Goal: Transaction & Acquisition: Purchase product/service

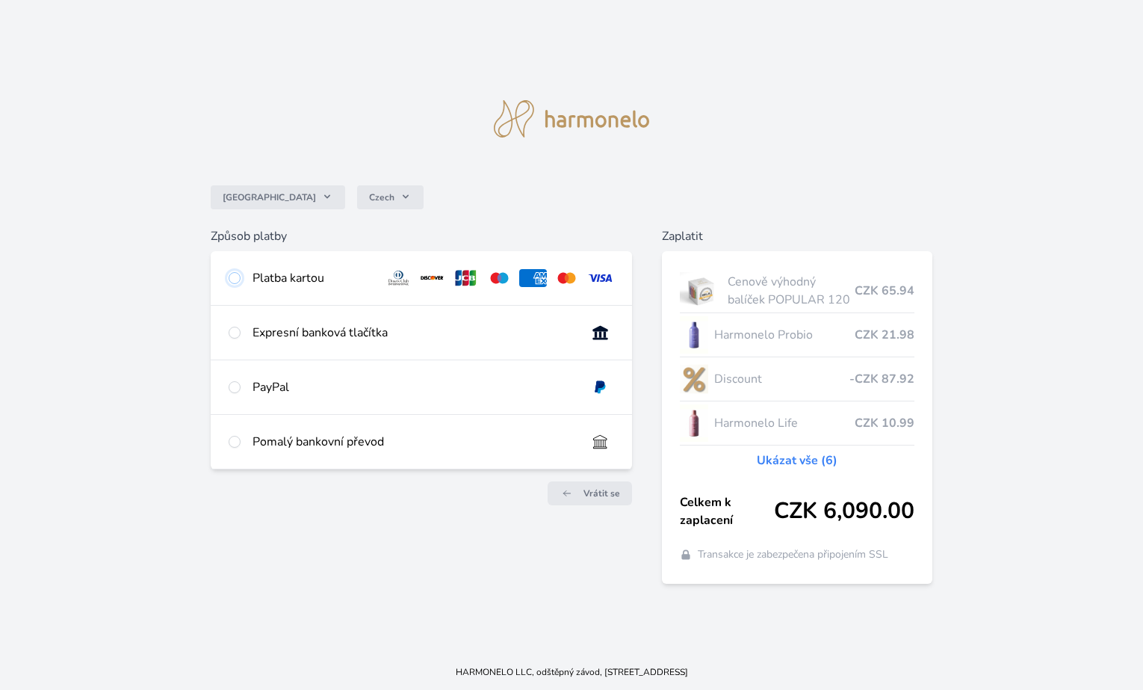
click at [237, 279] on input "radio" at bounding box center [235, 278] width 12 height 12
radio input "true"
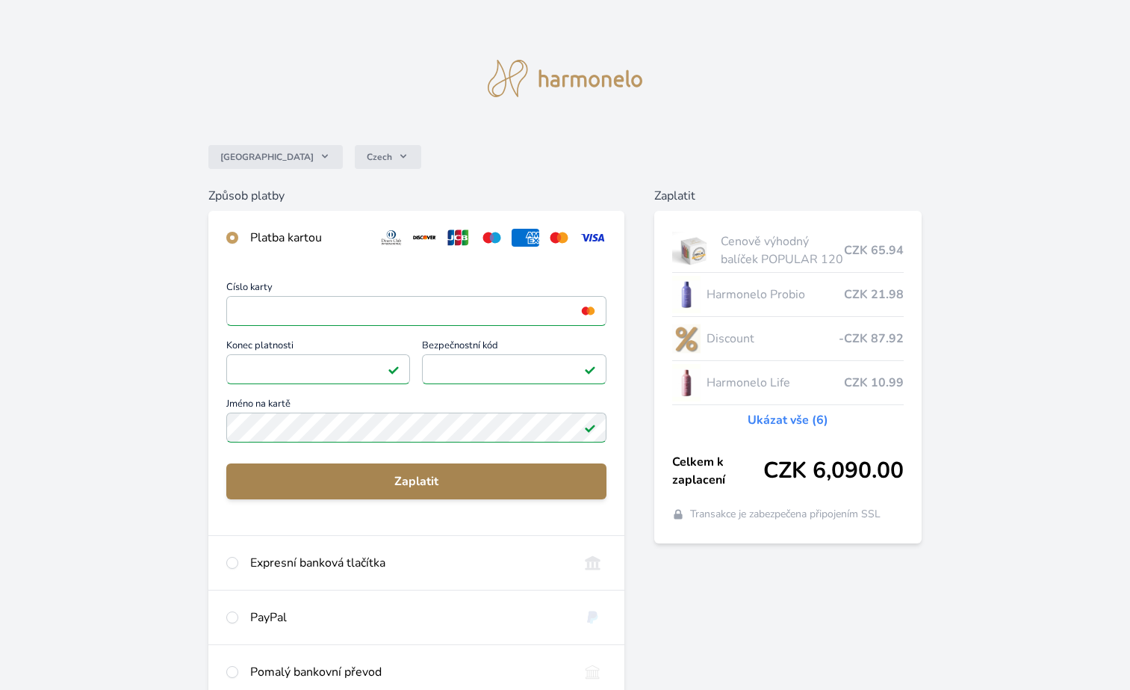
click at [427, 477] on span "Zaplatit" at bounding box center [416, 481] width 356 height 18
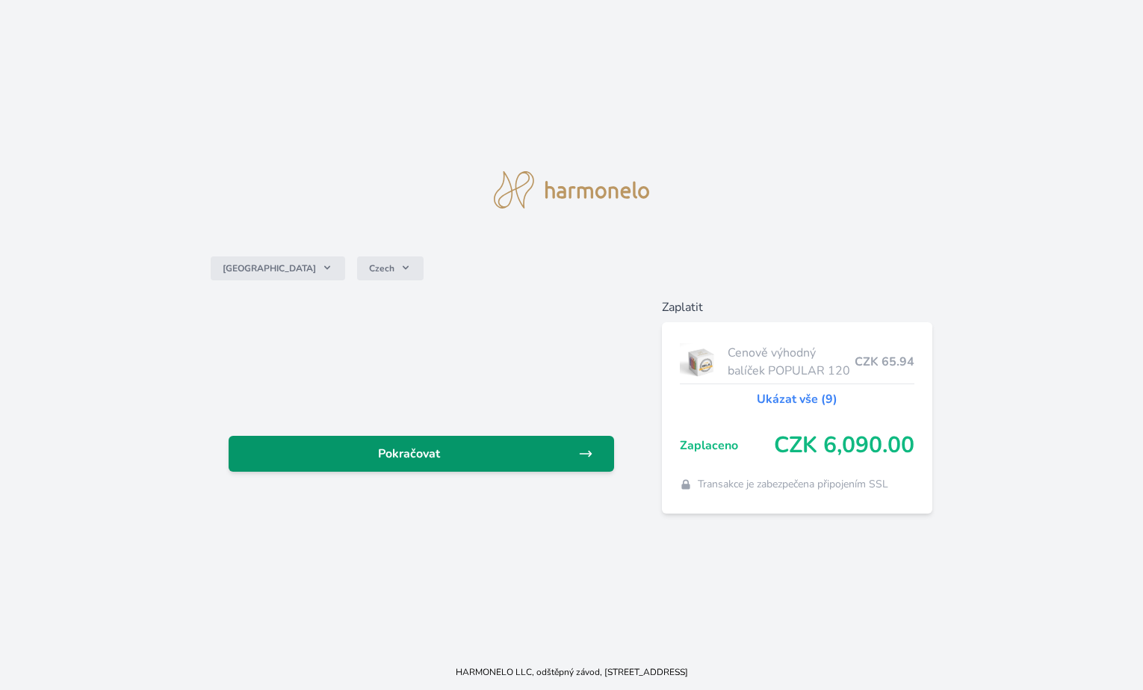
click at [415, 453] on span "Pokračovat" at bounding box center [410, 453] width 338 height 18
